Goal: Check status

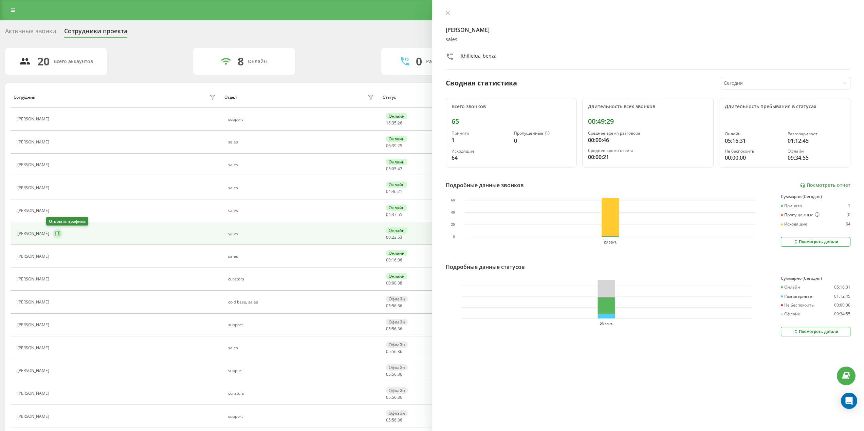
click at [55, 236] on icon at bounding box center [57, 233] width 5 height 5
click at [446, 12] on icon at bounding box center [447, 13] width 5 height 5
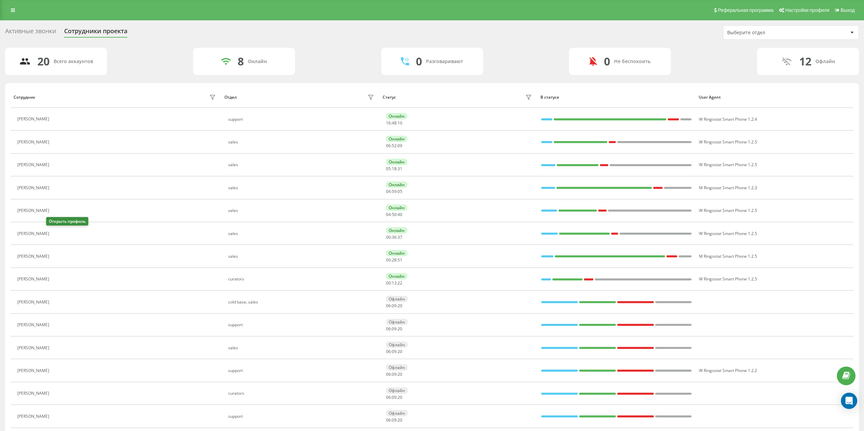
click at [54, 234] on icon at bounding box center [56, 233] width 5 height 5
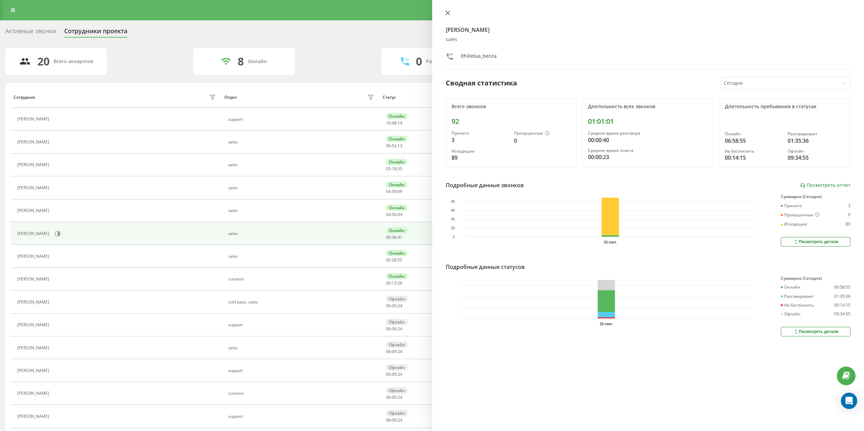
click at [445, 15] on button at bounding box center [447, 13] width 9 height 6
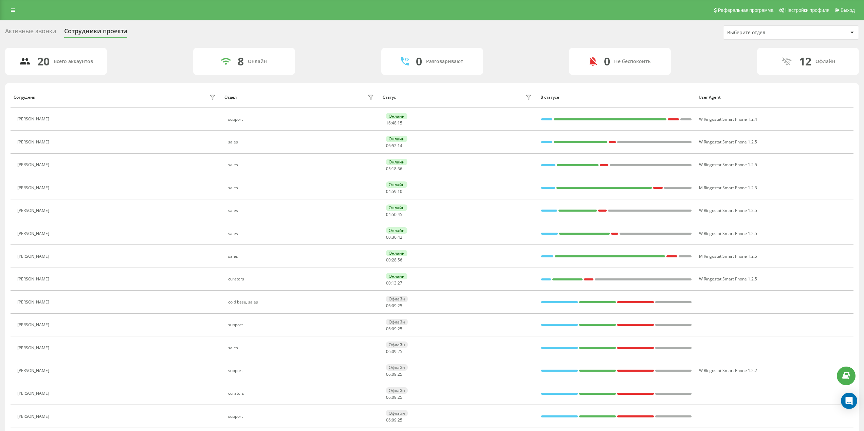
drag, startPoint x: 362, startPoint y: 30, endPoint x: 349, endPoint y: 26, distance: 13.1
click at [361, 30] on div "Активные звонки Сотрудники проекта Выберите отдел" at bounding box center [431, 32] width 853 height 14
